Goal: Complete application form

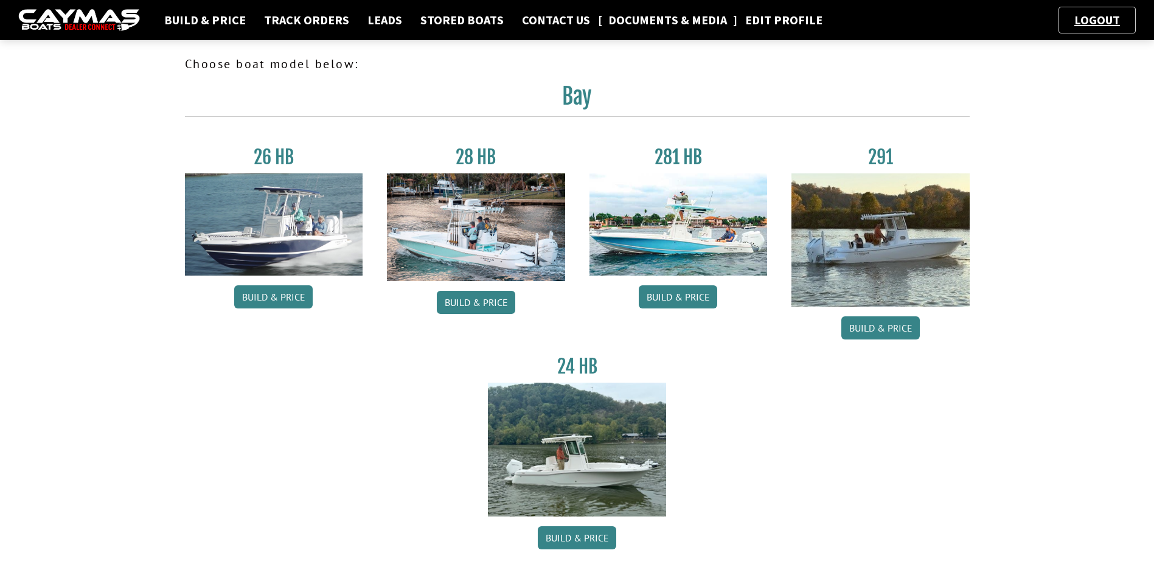
click at [617, 17] on link "Documents & Media" at bounding box center [667, 20] width 131 height 16
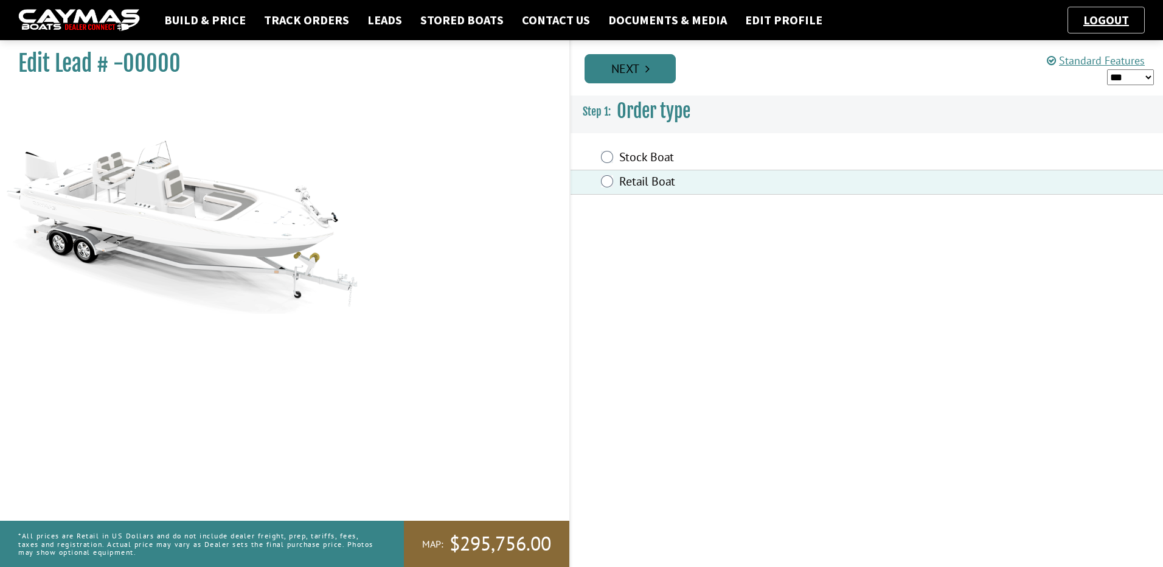
click at [648, 71] on icon "Pagination" at bounding box center [647, 69] width 4 height 12
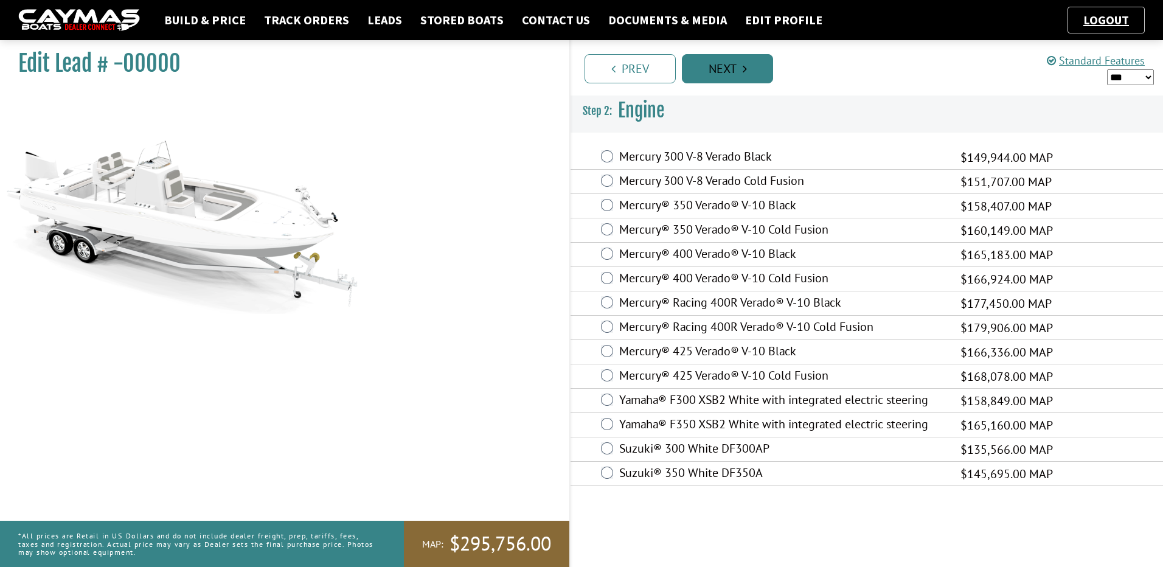
click at [740, 68] on link "Next" at bounding box center [727, 68] width 91 height 29
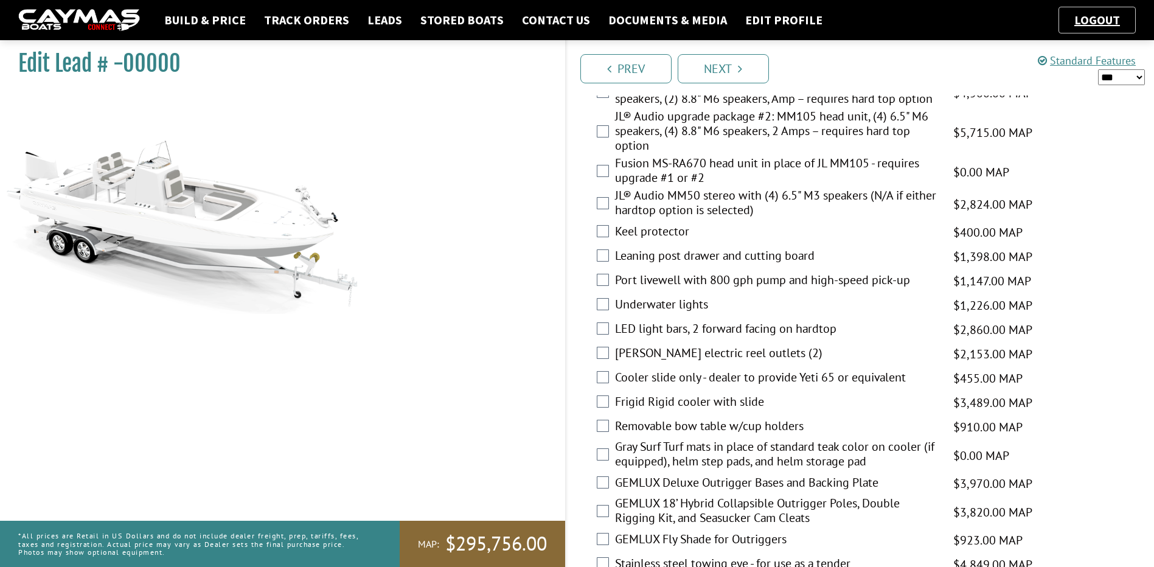
scroll to position [1396, 0]
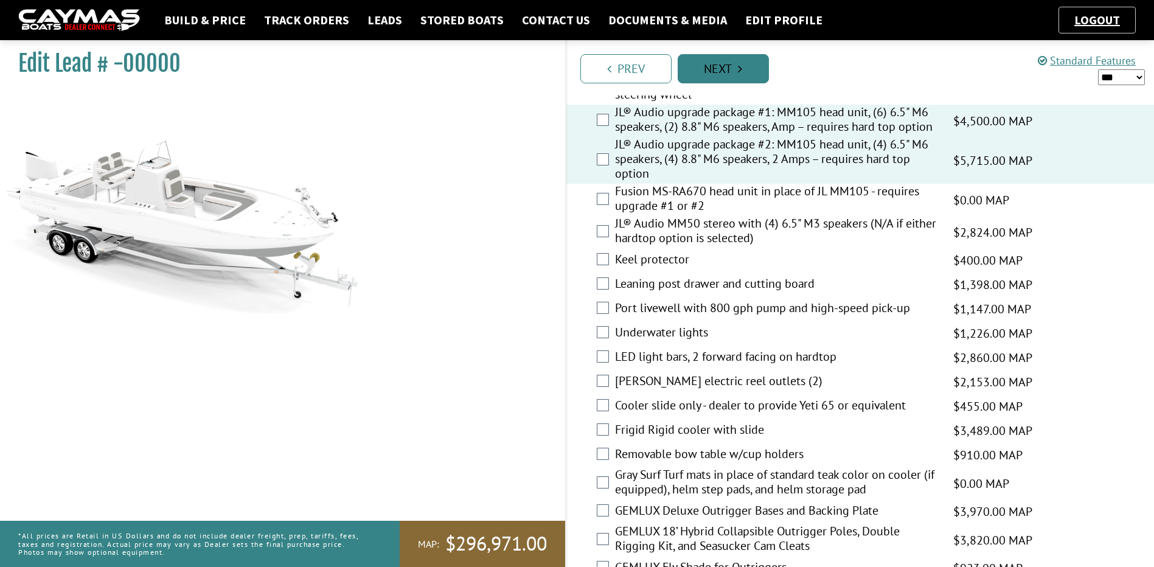
click at [745, 74] on link "Next" at bounding box center [723, 68] width 91 height 29
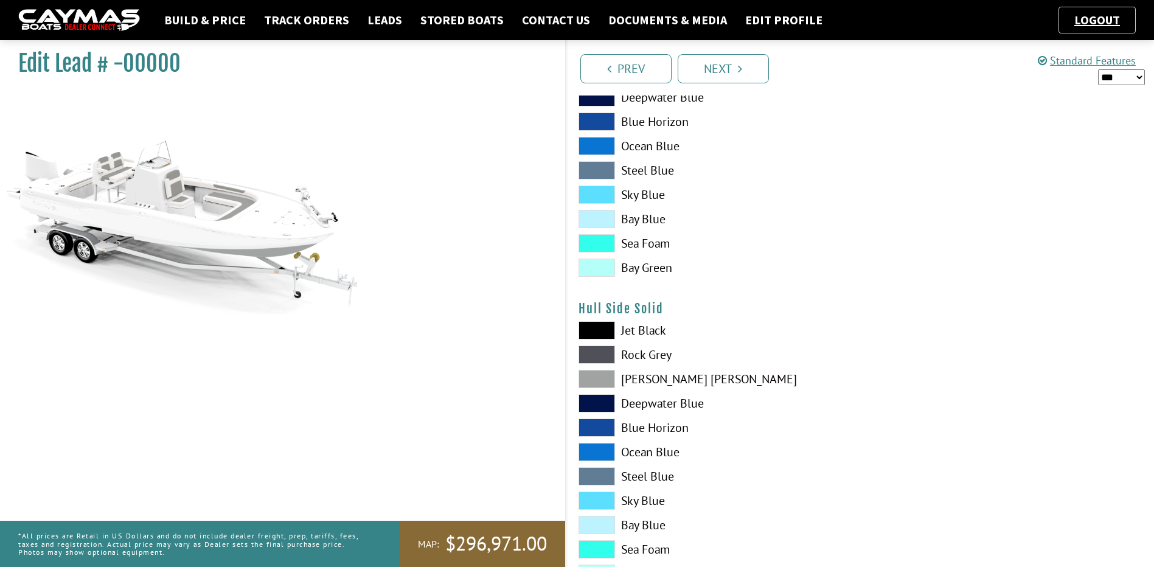
scroll to position [324, 0]
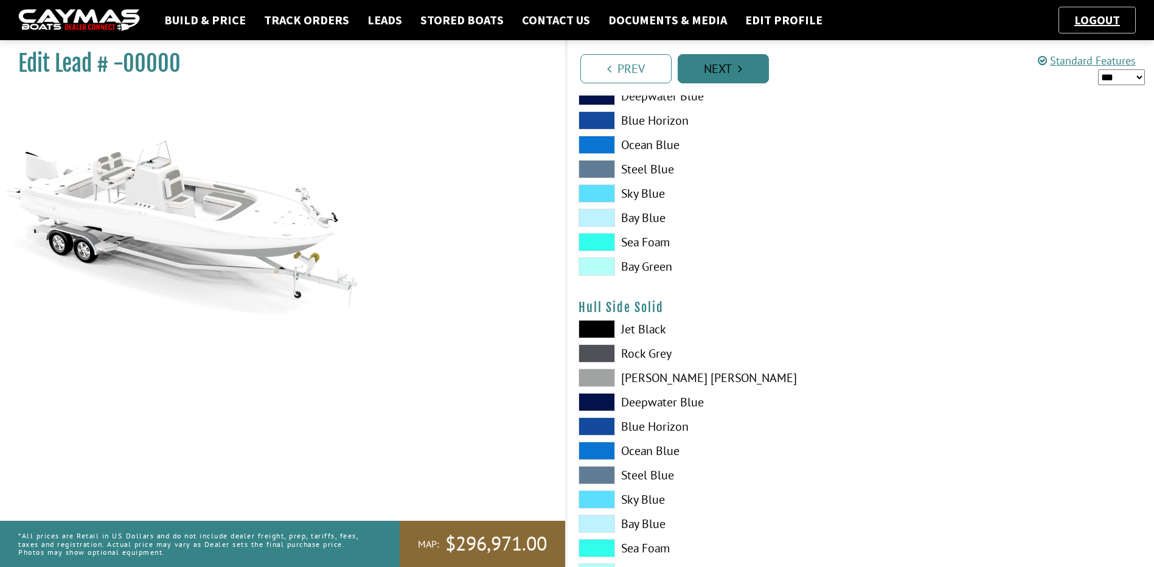
click at [741, 65] on icon "Pagination" at bounding box center [740, 69] width 4 height 12
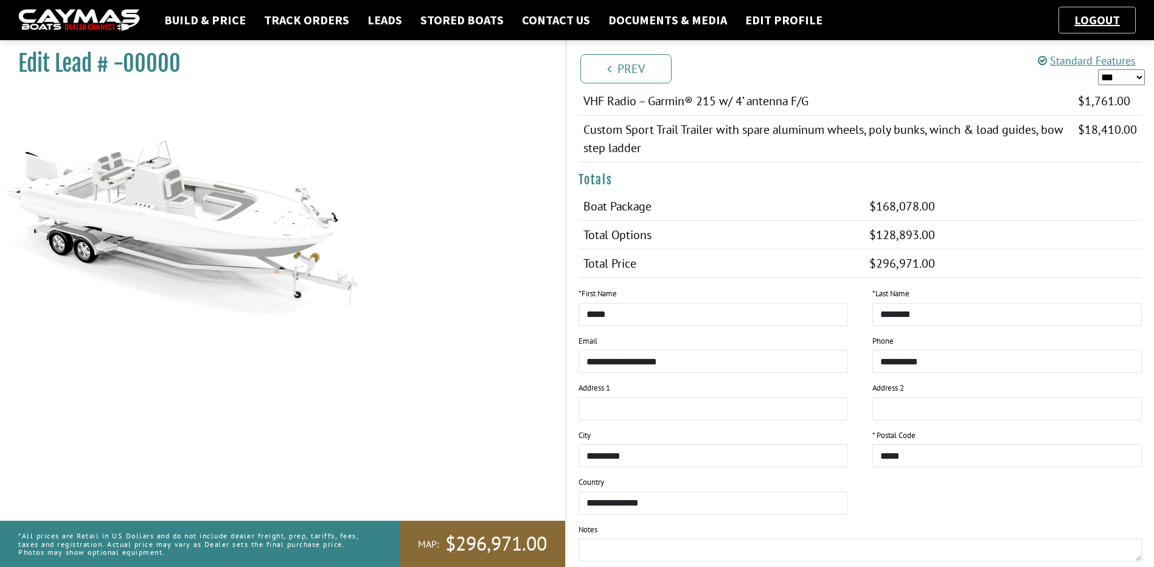
scroll to position [1164, 0]
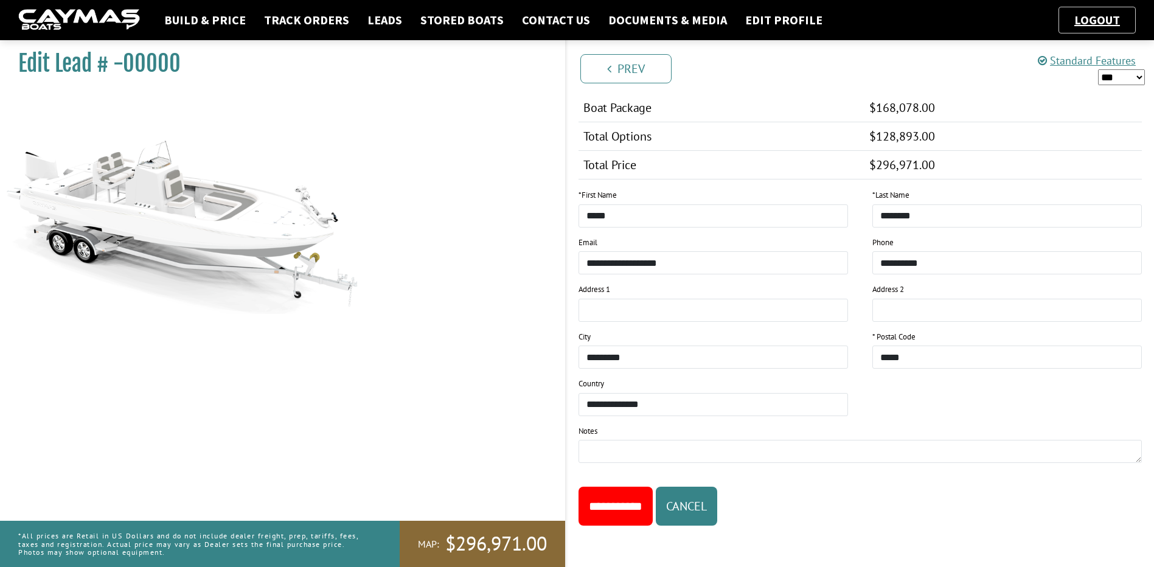
click at [640, 512] on input "**********" at bounding box center [615, 506] width 74 height 39
